Goal: Task Accomplishment & Management: Manage account settings

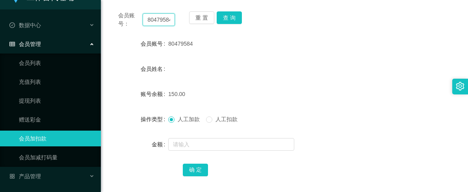
scroll to position [0, 2]
drag, startPoint x: 147, startPoint y: 19, endPoint x: 219, endPoint y: 27, distance: 72.9
click at [219, 27] on div "会员账号： 80479584 重 置 查 询" at bounding box center [284, 19] width 348 height 17
paste input "85393821"
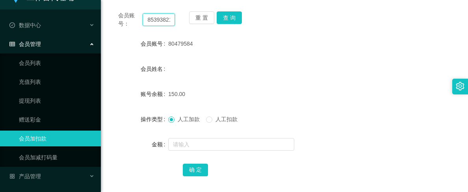
scroll to position [0, 2]
type input "85393821"
click at [225, 22] on button "查 询" at bounding box center [229, 17] width 25 height 13
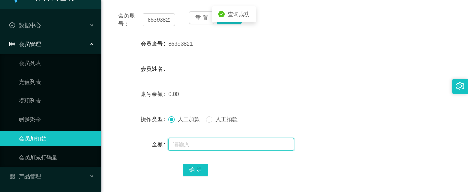
click at [186, 147] on input "text" at bounding box center [231, 144] width 126 height 13
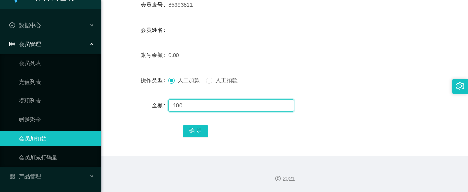
scroll to position [136, 0]
type input "100"
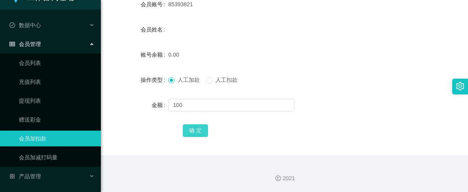
click at [195, 131] on button "确 定" at bounding box center [195, 130] width 25 height 13
click at [358, 65] on form "会员账号 85393821 会员姓名 账号余额 100.00 操作类型 人工加款 人工扣款 金额 确 定" at bounding box center [284, 67] width 348 height 142
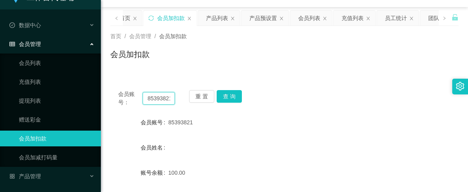
scroll to position [0, 2]
drag, startPoint x: 149, startPoint y: 100, endPoint x: 189, endPoint y: 100, distance: 41.0
click at [189, 100] on div "会员账号： 85393821 重 置 查 询" at bounding box center [284, 98] width 348 height 17
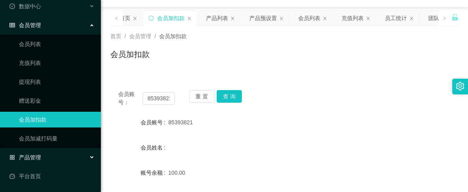
click at [35, 159] on span "产品管理" at bounding box center [25, 157] width 32 height 6
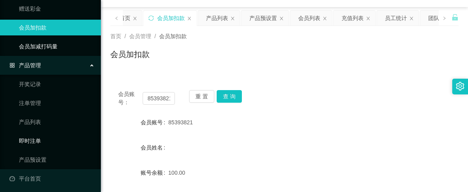
scroll to position [129, 0]
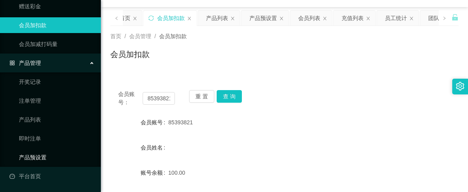
click at [47, 154] on link "产品预设置" at bounding box center [57, 158] width 76 height 16
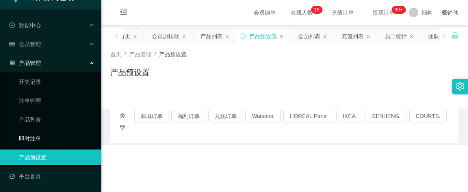
scroll to position [16, 0]
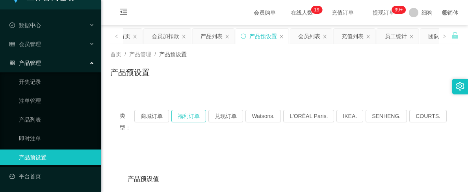
click at [193, 114] on button "福利订单" at bounding box center [188, 116] width 35 height 13
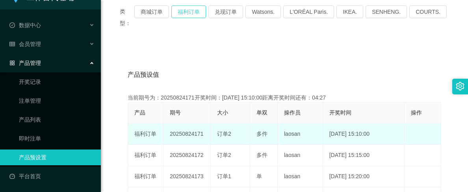
scroll to position [118, 0]
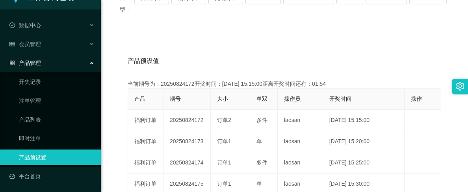
click at [43, 158] on link "产品预设置" at bounding box center [57, 158] width 76 height 16
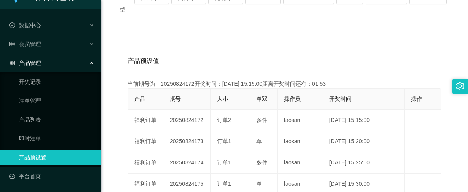
click at [43, 158] on link "产品预设置" at bounding box center [57, 158] width 76 height 16
drag, startPoint x: 54, startPoint y: 137, endPoint x: 55, endPoint y: 145, distance: 8.3
click at [54, 138] on link "即时注单" at bounding box center [57, 139] width 76 height 16
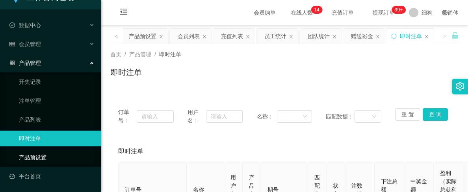
click at [41, 155] on link "产品预设置" at bounding box center [57, 158] width 76 height 16
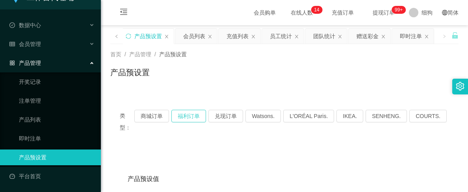
click at [195, 117] on button "福利订单" at bounding box center [188, 116] width 35 height 13
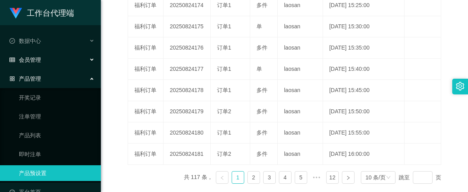
click at [85, 57] on div "会员管理" at bounding box center [50, 60] width 101 height 16
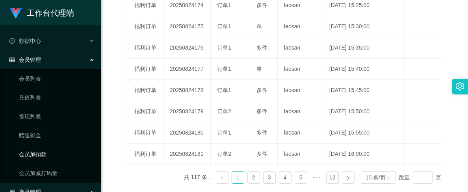
click at [63, 153] on link "会员加扣款" at bounding box center [57, 155] width 76 height 16
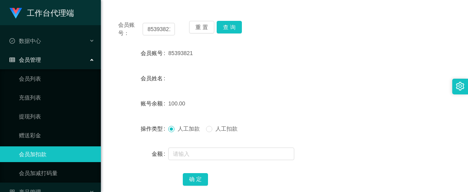
scroll to position [18, 0]
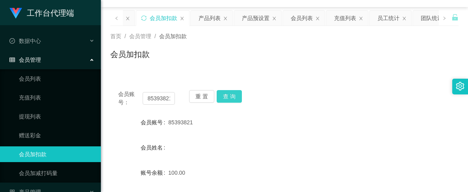
click at [228, 98] on button "查 询" at bounding box center [229, 96] width 25 height 13
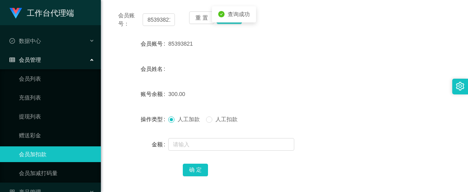
scroll to position [136, 0]
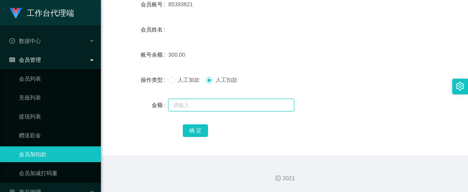
click at [199, 107] on input "text" at bounding box center [231, 105] width 126 height 13
type input "150"
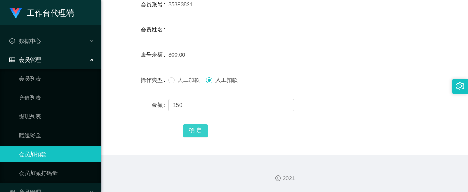
click at [195, 128] on button "确 定" at bounding box center [195, 130] width 25 height 13
click at [330, 87] on div "人工加款 人工扣款" at bounding box center [269, 80] width 203 height 16
click at [345, 97] on div at bounding box center [269, 105] width 203 height 16
